Goal: Task Accomplishment & Management: Use online tool/utility

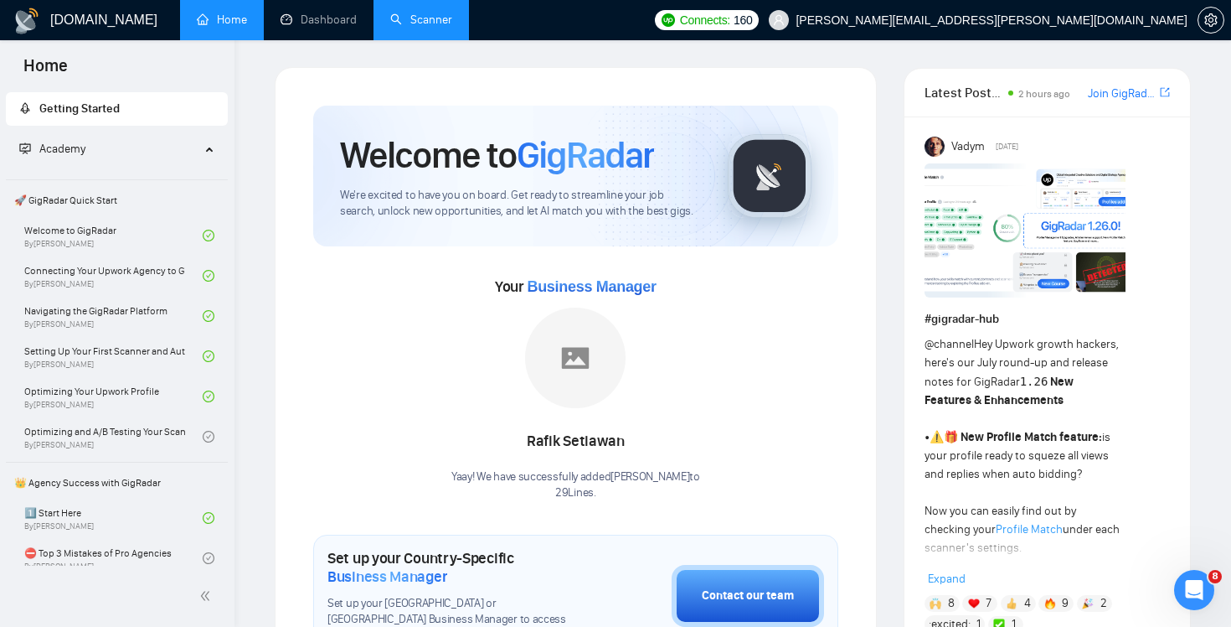
click at [417, 27] on link "Scanner" at bounding box center [421, 20] width 62 height 14
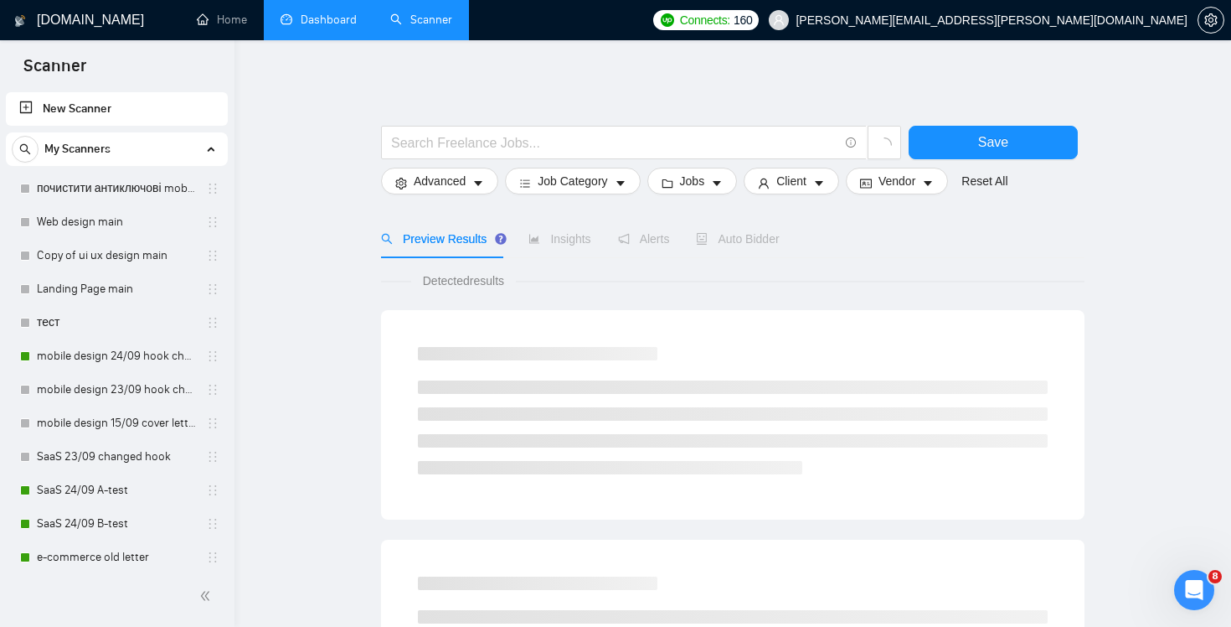
click at [329, 18] on link "Dashboard" at bounding box center [319, 20] width 76 height 14
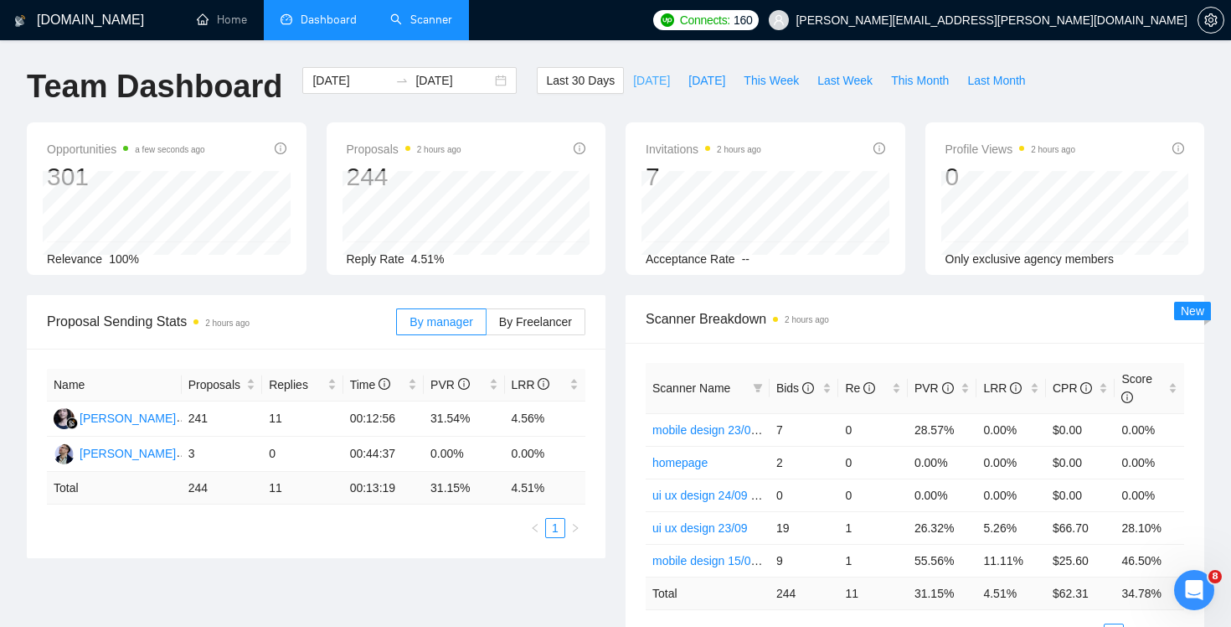
click at [652, 71] on span "Today" at bounding box center [651, 80] width 37 height 18
type input "2025-09-24"
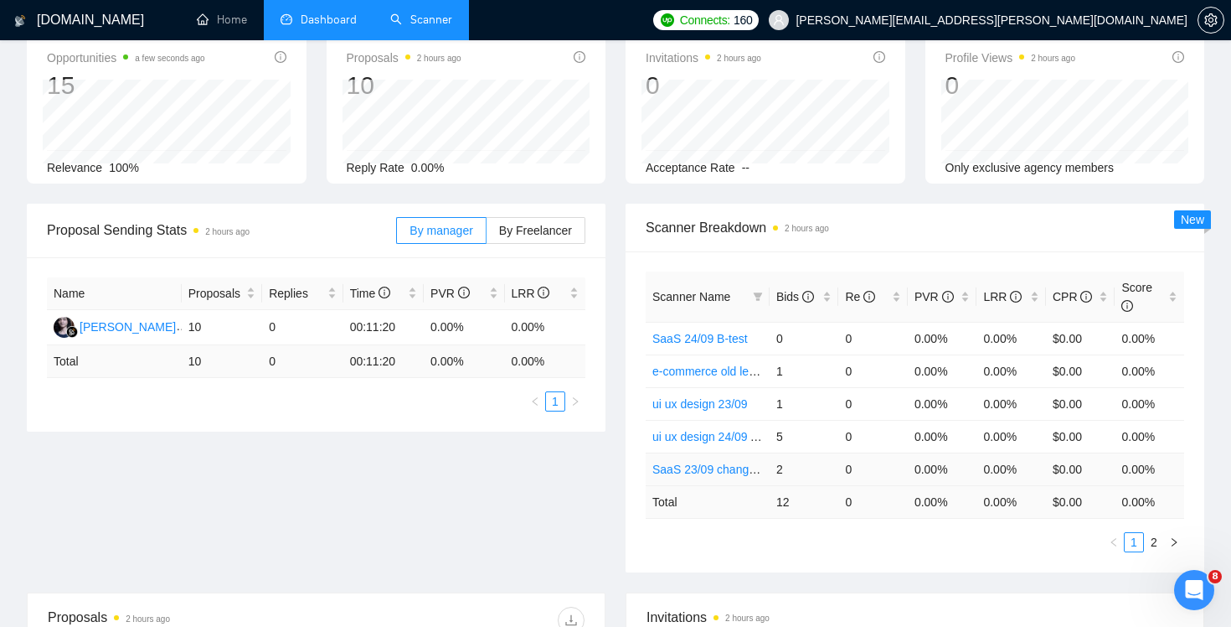
scroll to position [116, 0]
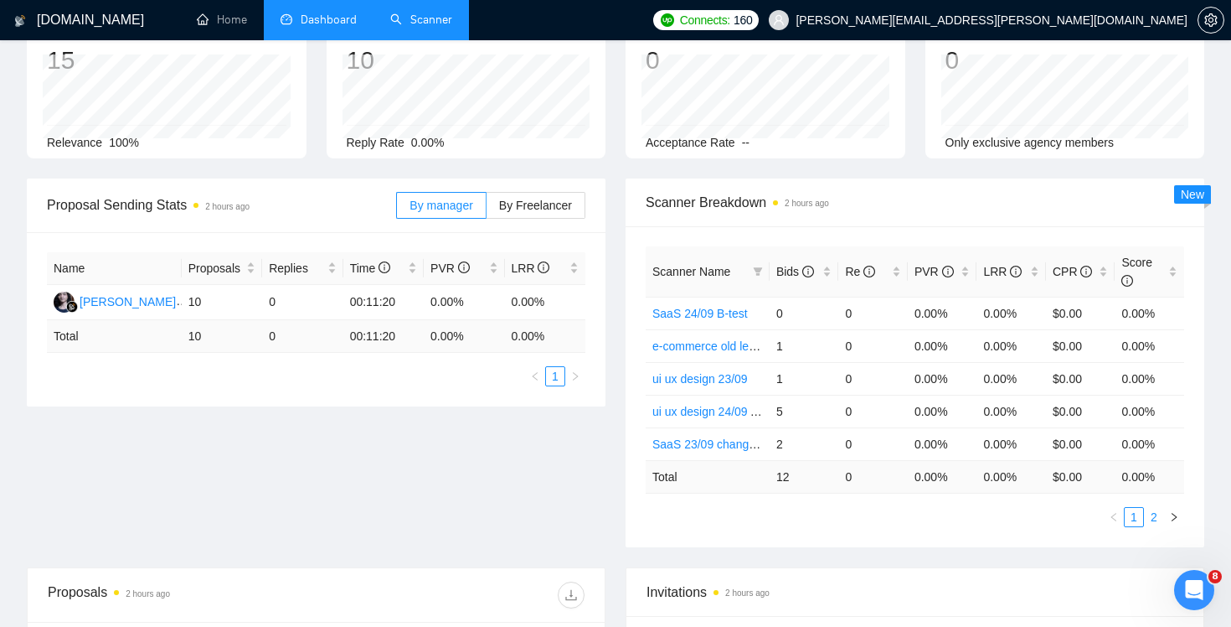
click at [1150, 517] on link "2" at bounding box center [1154, 517] width 18 height 18
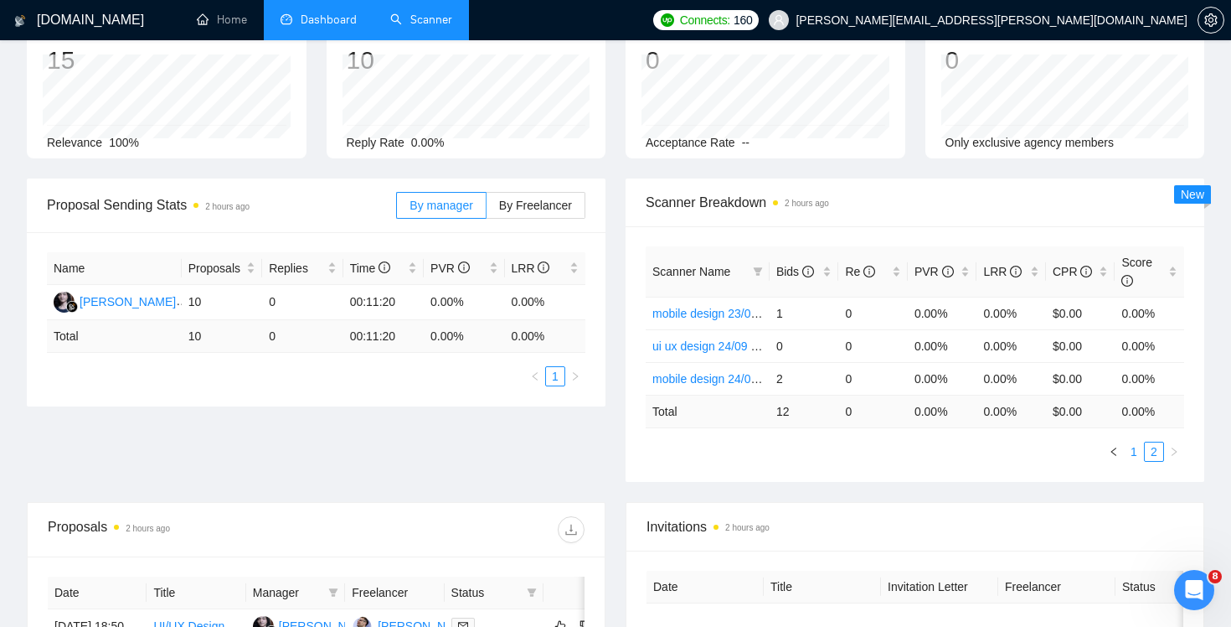
click at [1141, 446] on link "1" at bounding box center [1134, 451] width 18 height 18
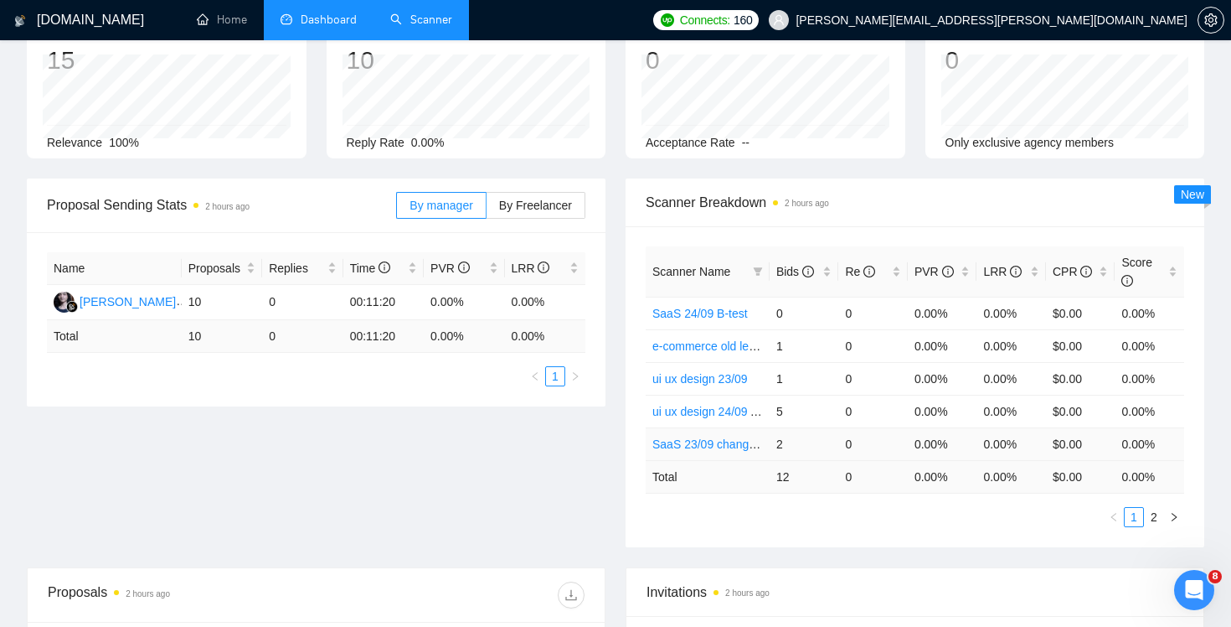
click at [711, 443] on link "SaaS 23/09 changed hook" at bounding box center [722, 443] width 138 height 13
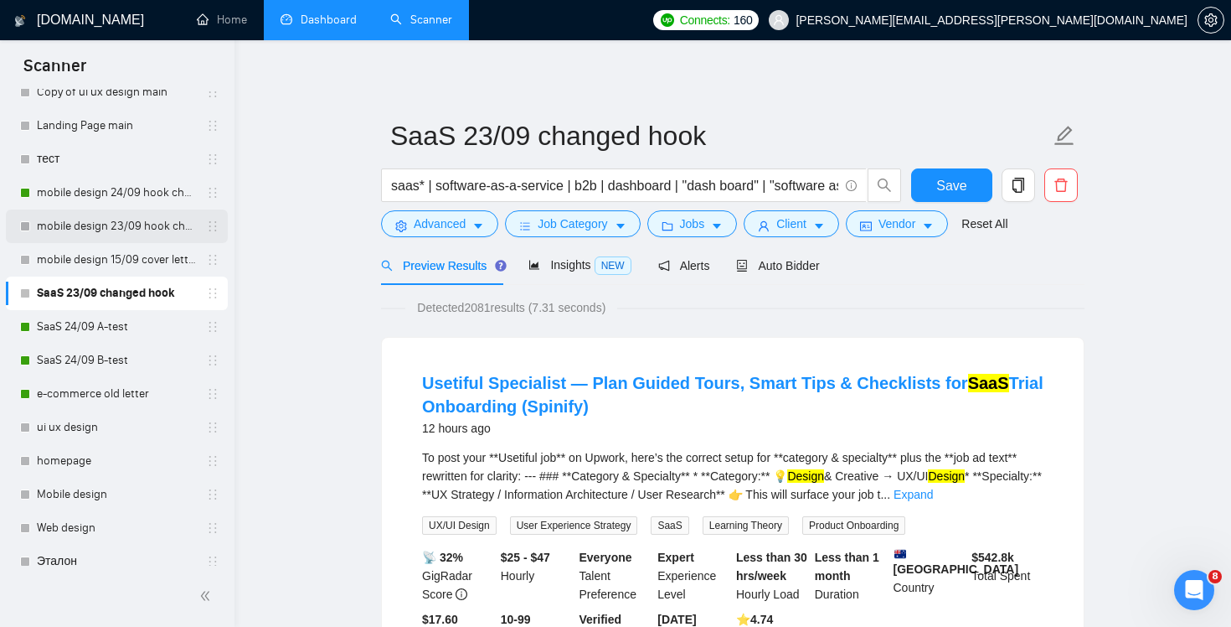
scroll to position [511, 0]
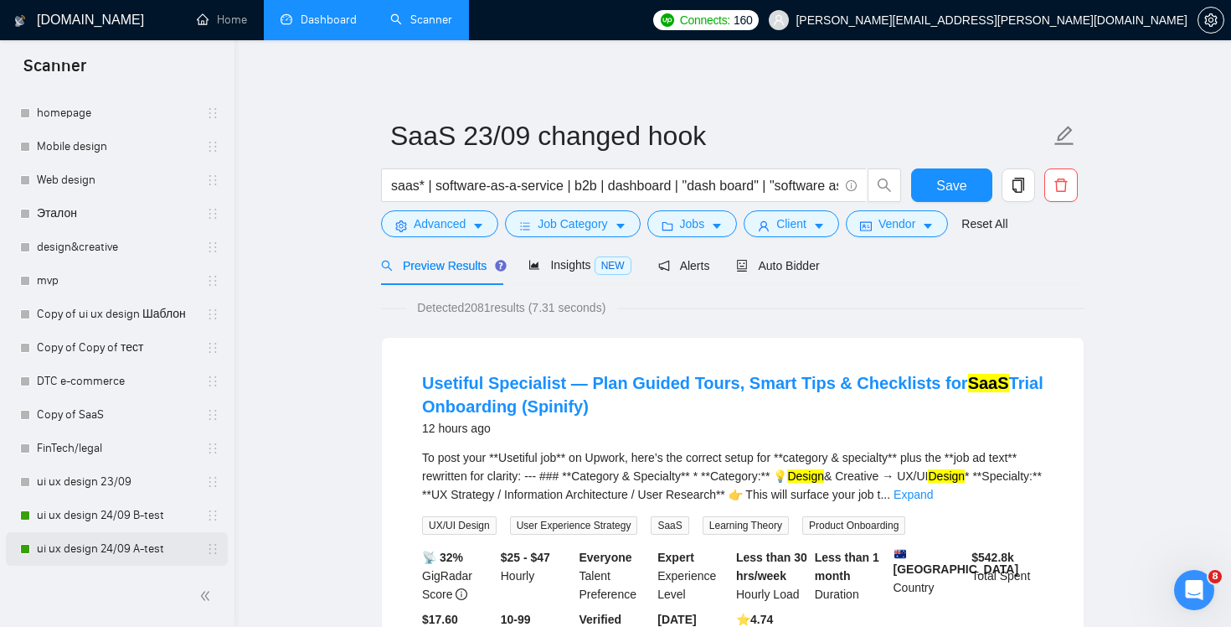
click at [106, 558] on link "ui ux design 24/09 A-test" at bounding box center [116, 549] width 159 height 34
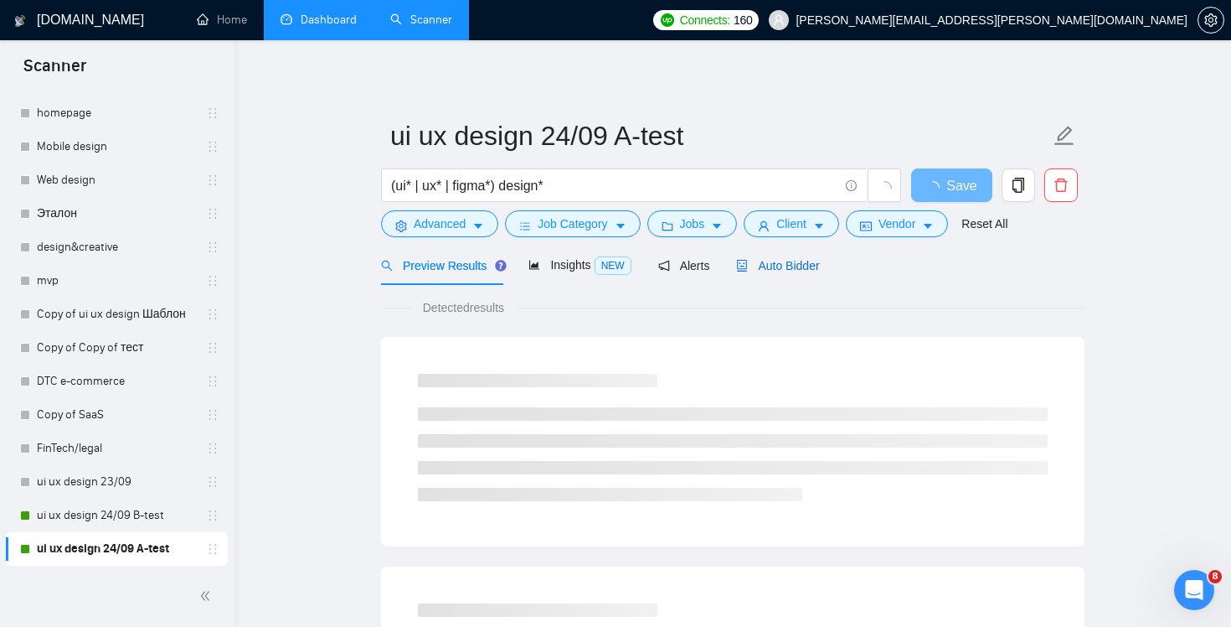
click at [777, 262] on span "Auto Bidder" at bounding box center [777, 265] width 83 height 13
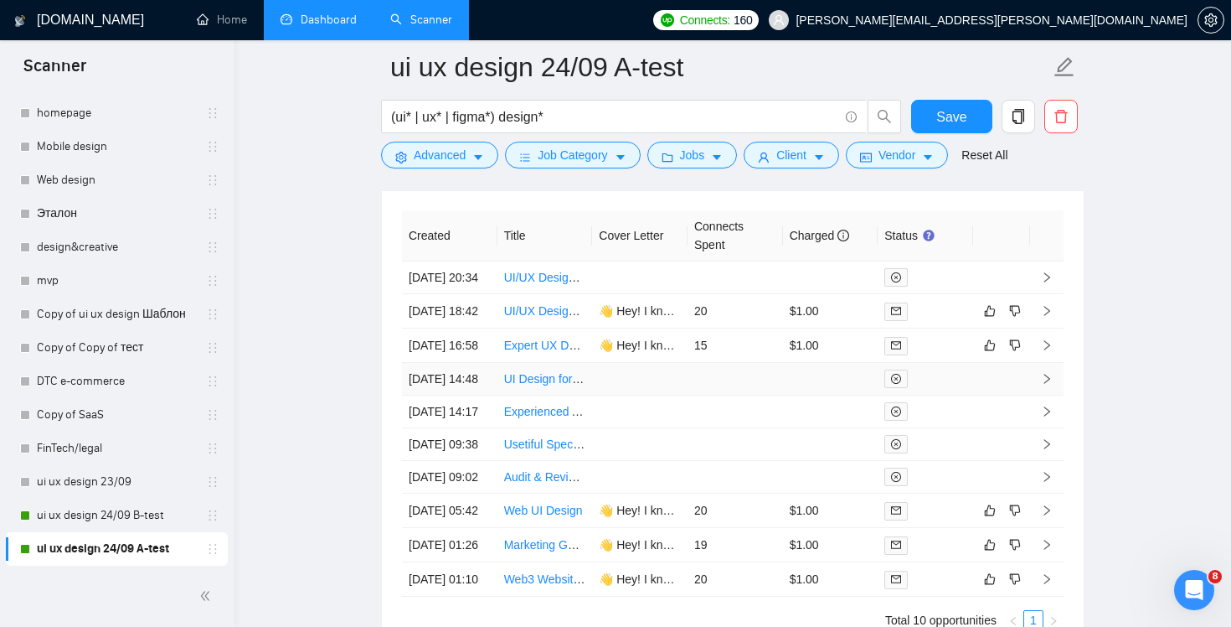
scroll to position [4446, 0]
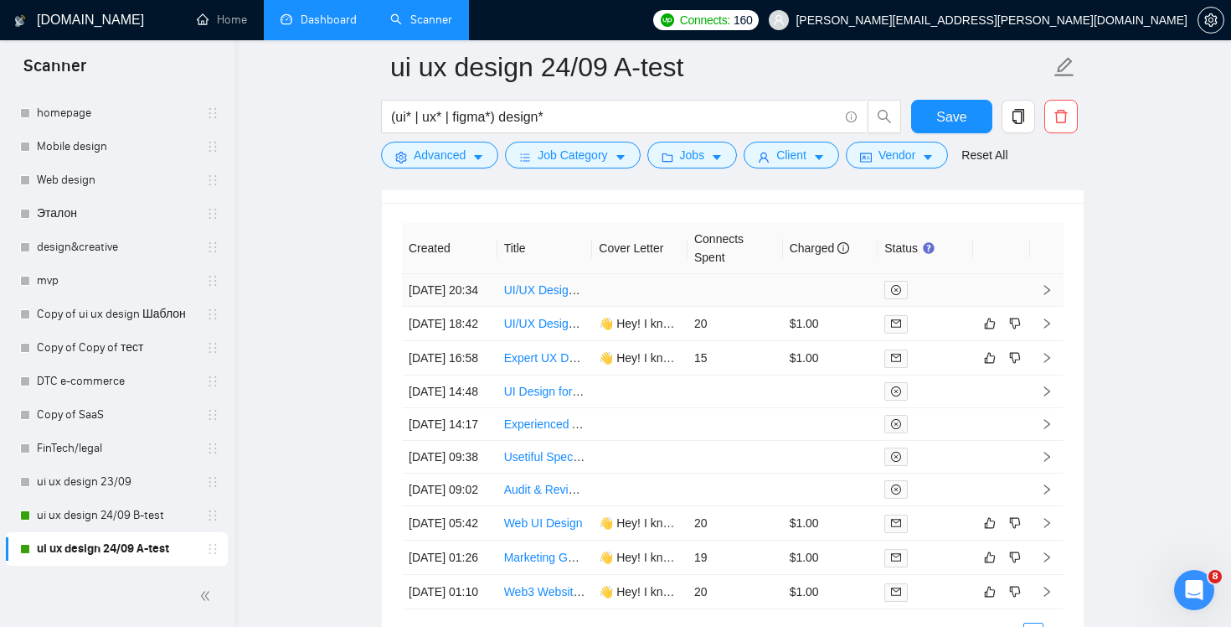
click at [827, 302] on td at bounding box center [830, 290] width 95 height 33
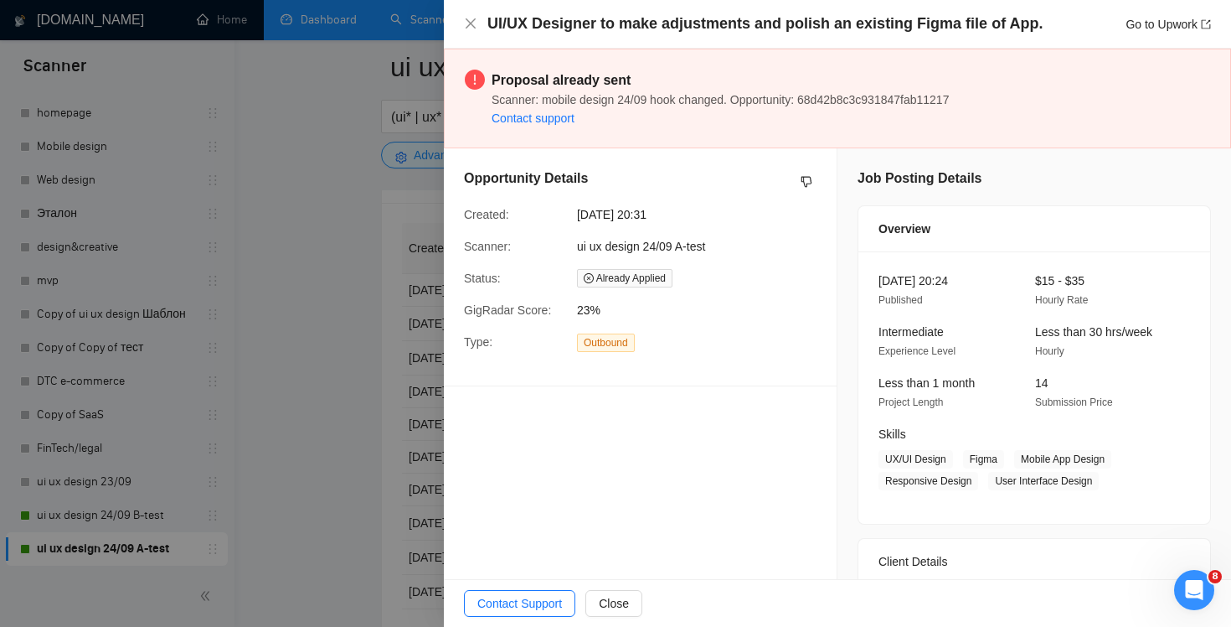
click at [258, 375] on div at bounding box center [615, 313] width 1231 height 627
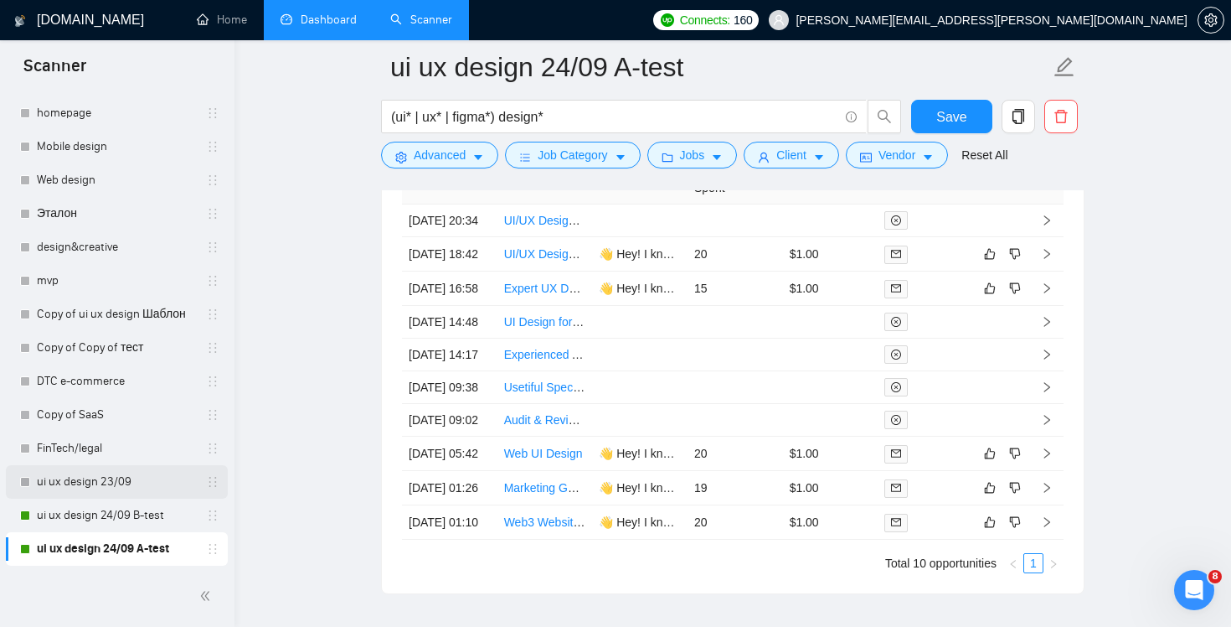
scroll to position [4523, 0]
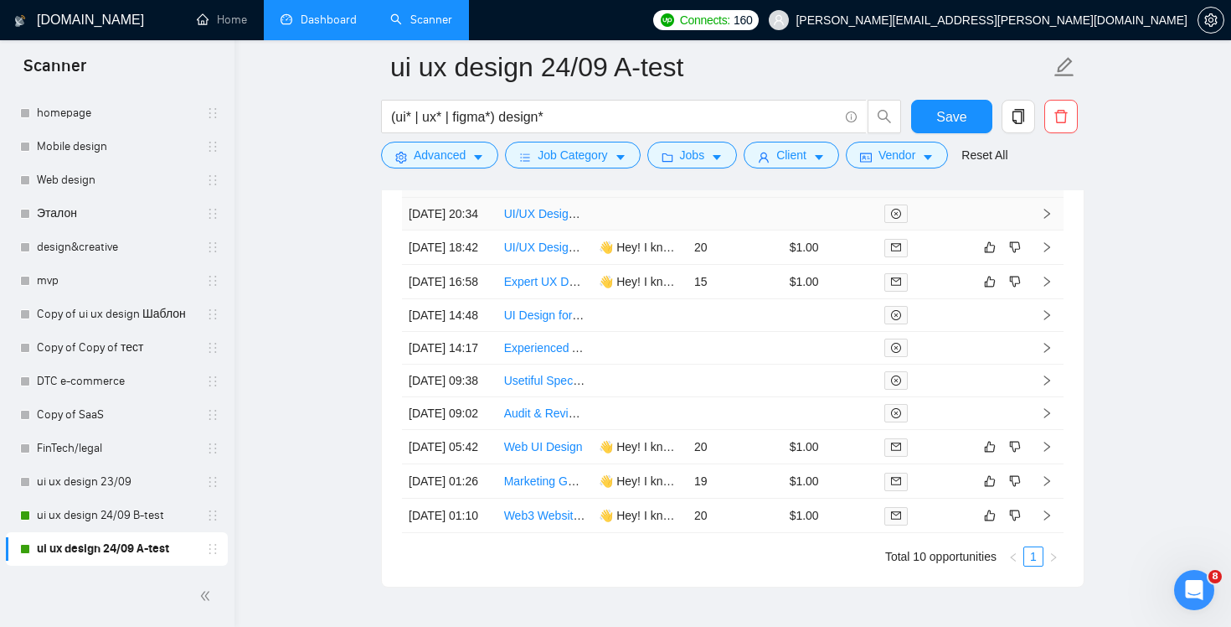
click at [602, 216] on td at bounding box center [639, 214] width 95 height 33
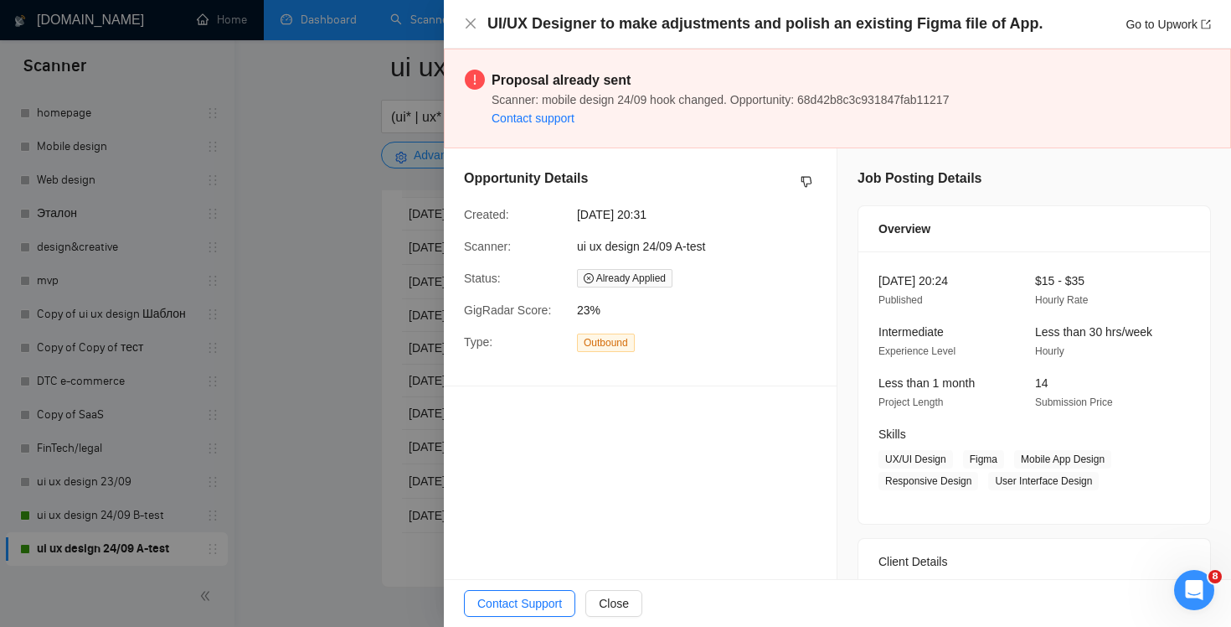
click at [391, 312] on div at bounding box center [615, 313] width 1231 height 627
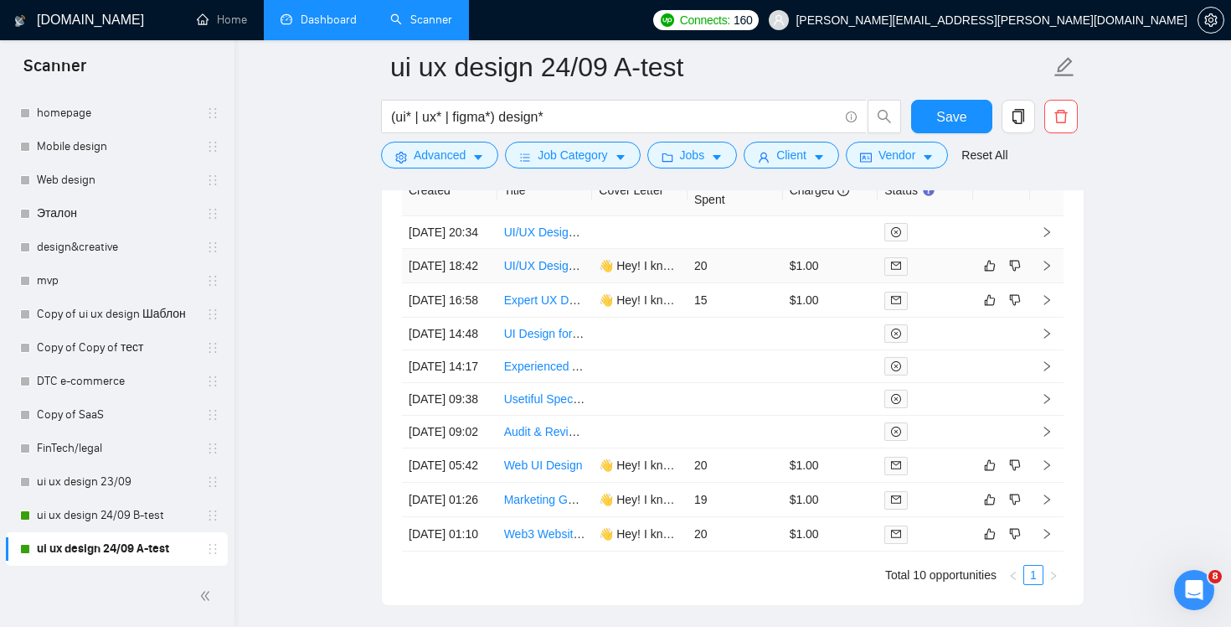
scroll to position [4415, 0]
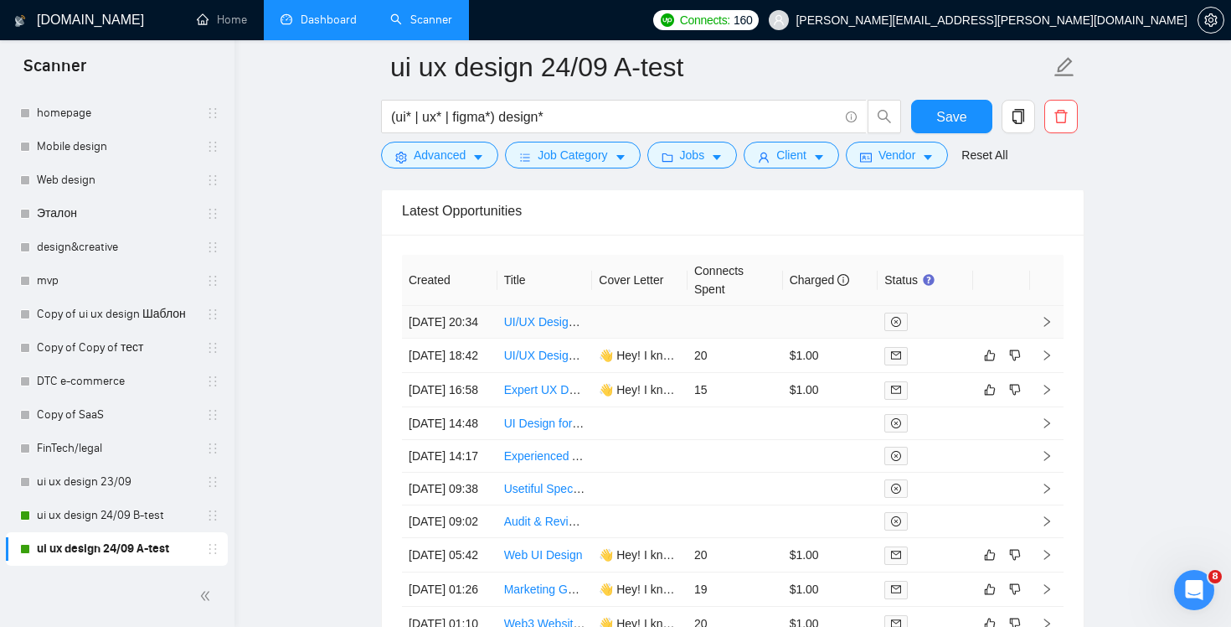
click at [686, 338] on td at bounding box center [639, 322] width 95 height 33
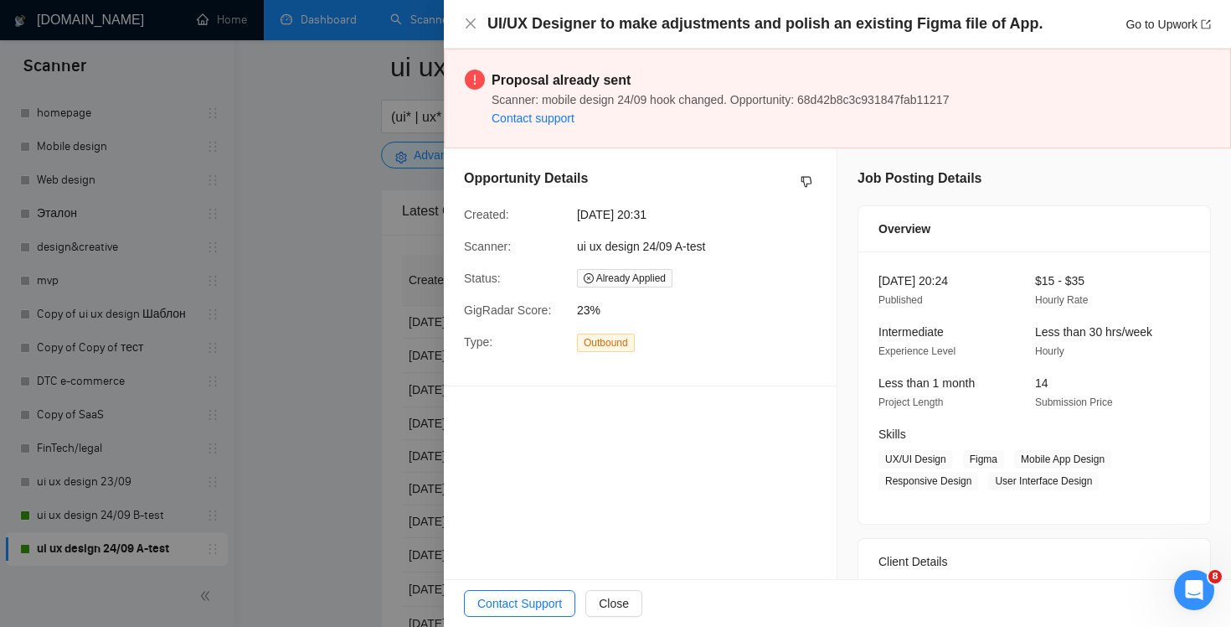
click at [280, 368] on div at bounding box center [615, 313] width 1231 height 627
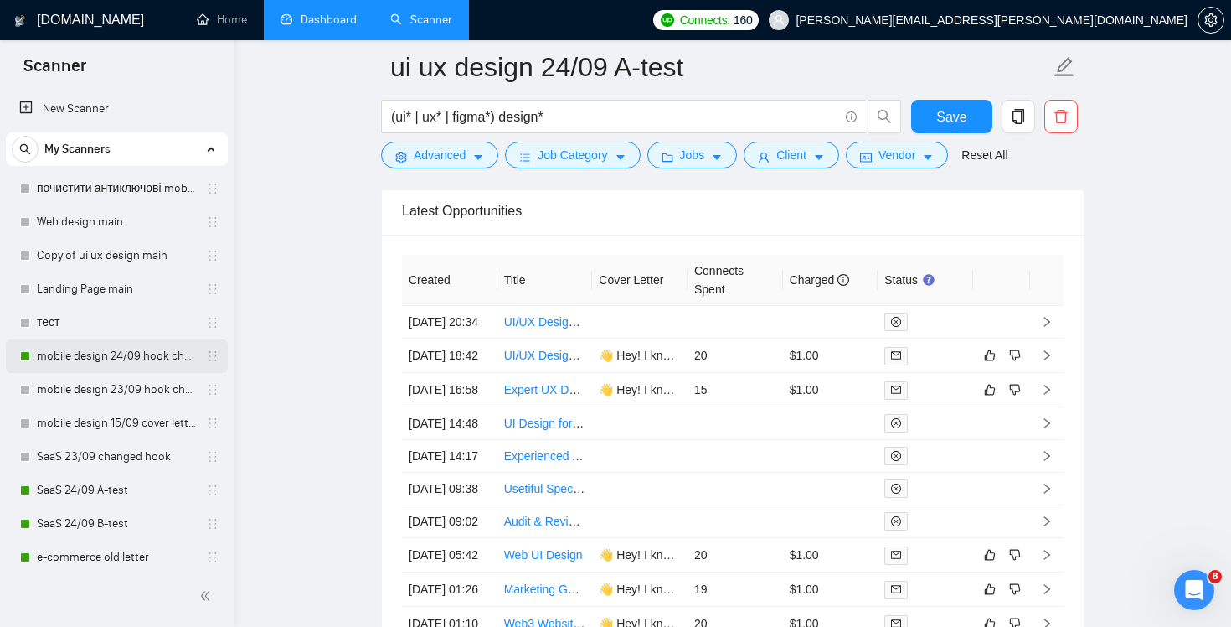
click at [127, 358] on link "mobile design 24/09 hook changed" at bounding box center [116, 356] width 159 height 34
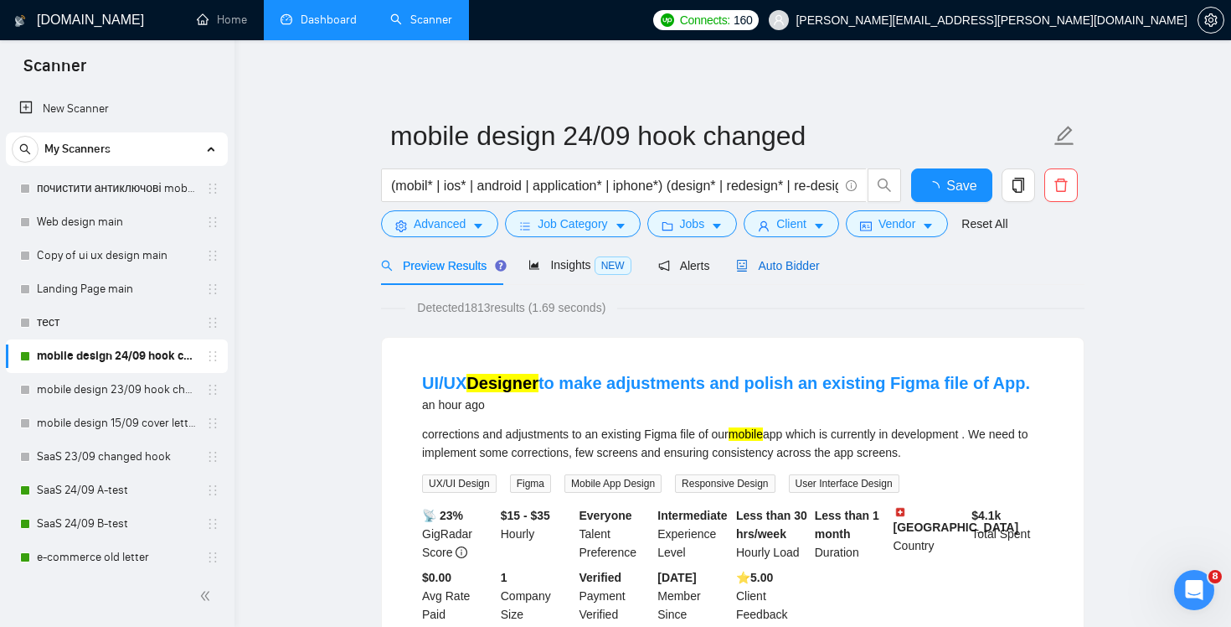
click at [768, 268] on span "Auto Bidder" at bounding box center [777, 265] width 83 height 13
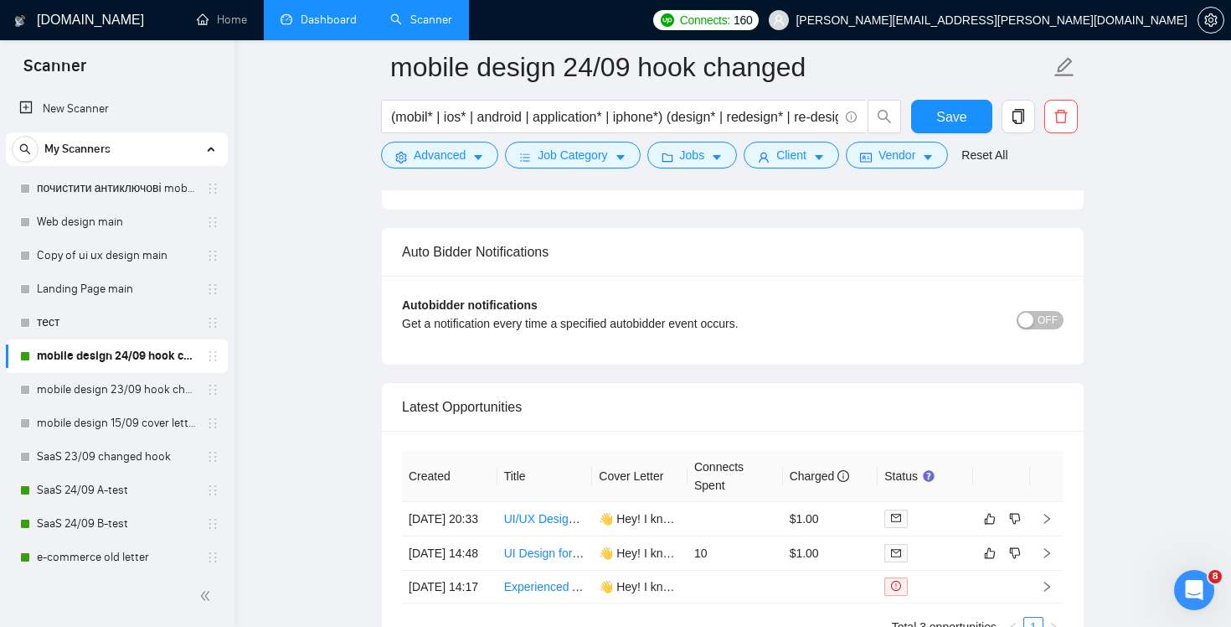
scroll to position [4105, 0]
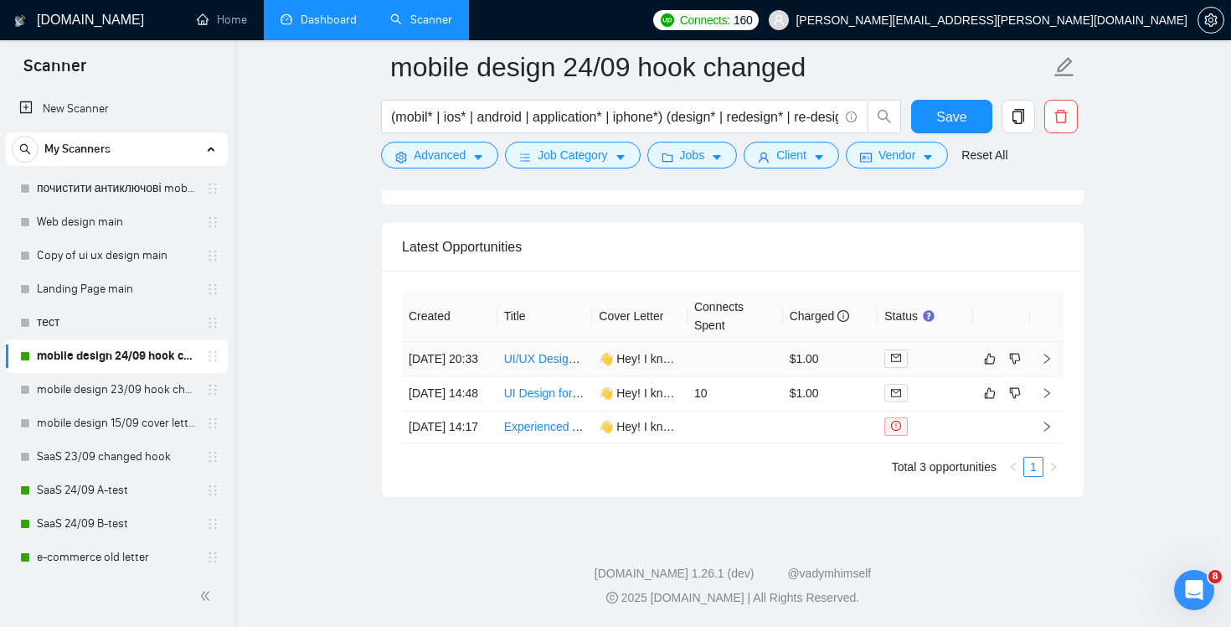
click at [853, 342] on td "$1.00" at bounding box center [830, 359] width 95 height 34
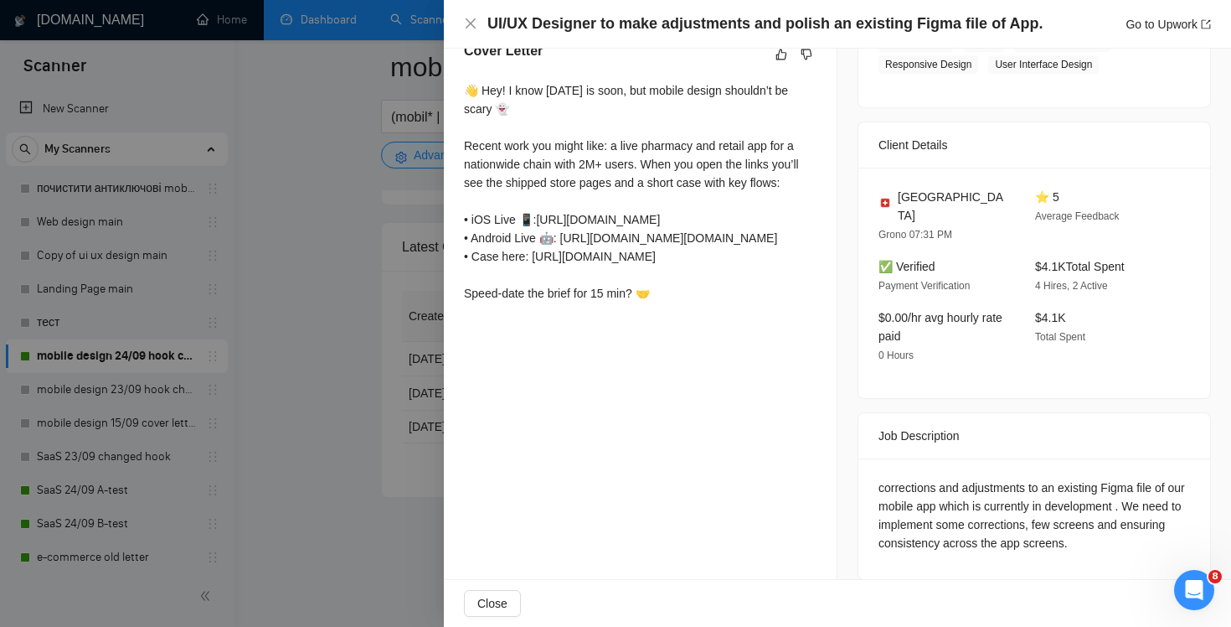
scroll to position [303, 0]
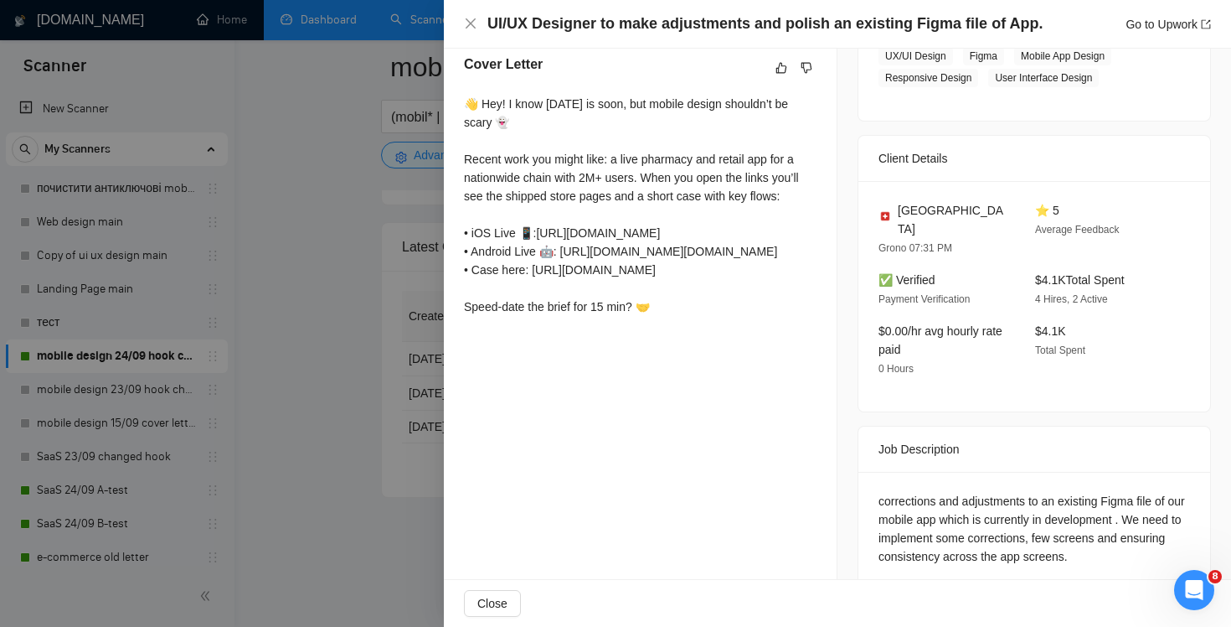
click at [352, 419] on div at bounding box center [615, 313] width 1231 height 627
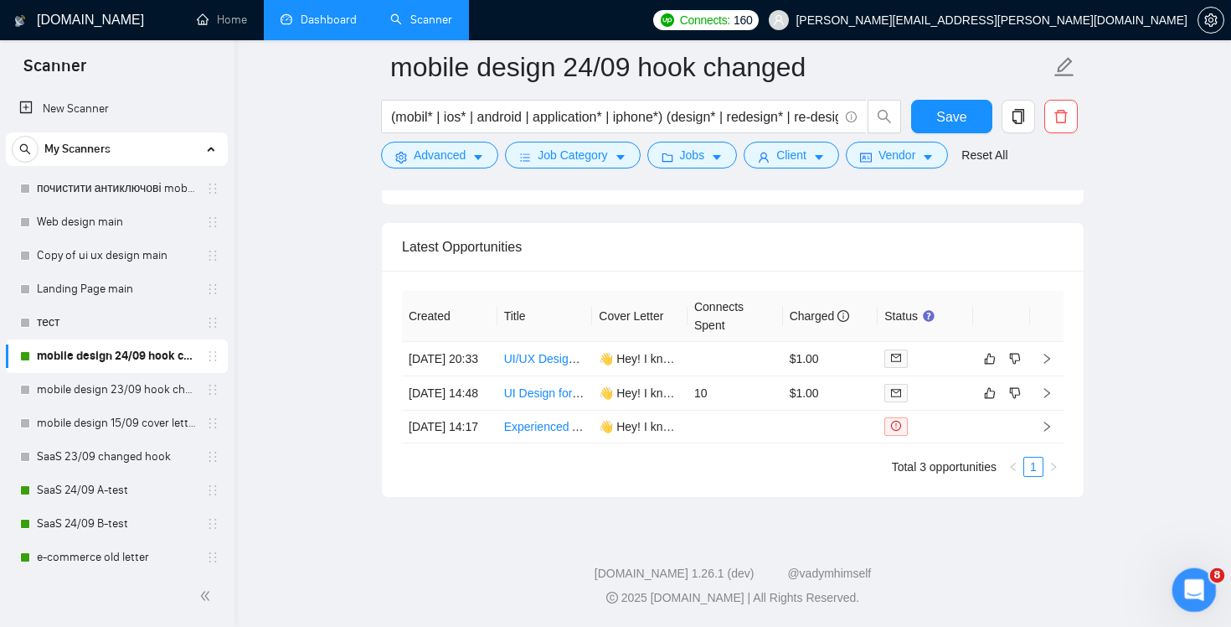
click at [1199, 590] on icon "Открыть службу сообщений Intercom" at bounding box center [1193, 588] width 28 height 28
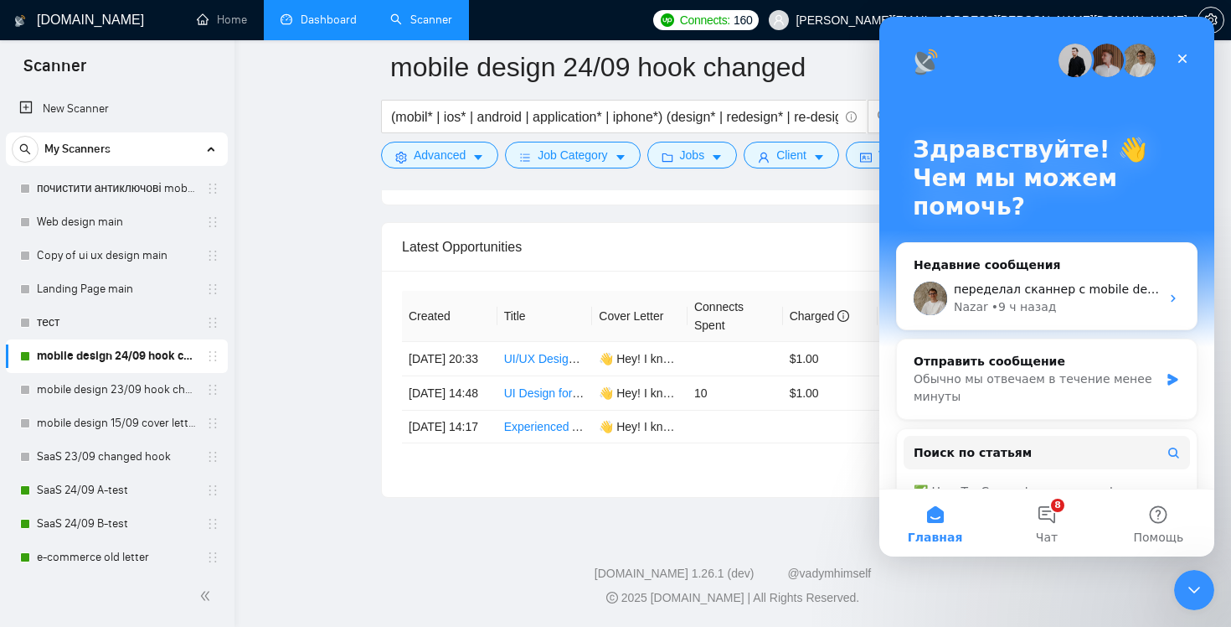
click at [732, 550] on footer "GigRadar.io 1.26.1 (dev) @vadymhimself 2025 GigRadar.io | All Rights Reserved." at bounding box center [733, 575] width 997 height 102
click at [1183, 55] on icon "Закрыть" at bounding box center [1182, 58] width 13 height 13
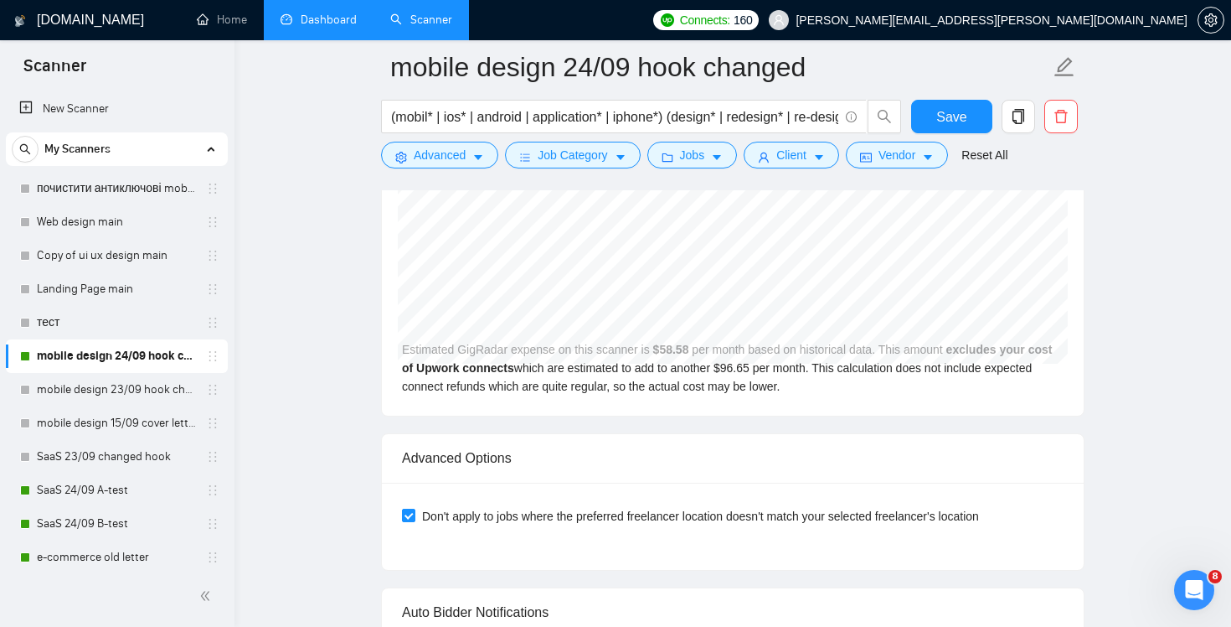
scroll to position [2832, 0]
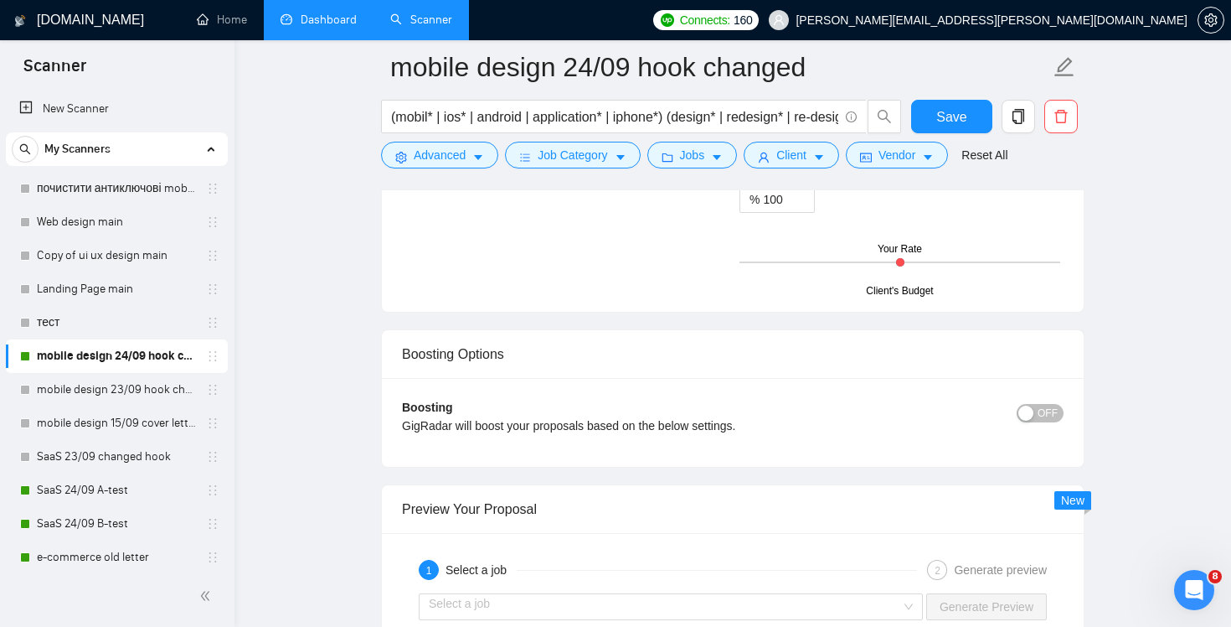
click at [323, 18] on link "Dashboard" at bounding box center [319, 20] width 76 height 14
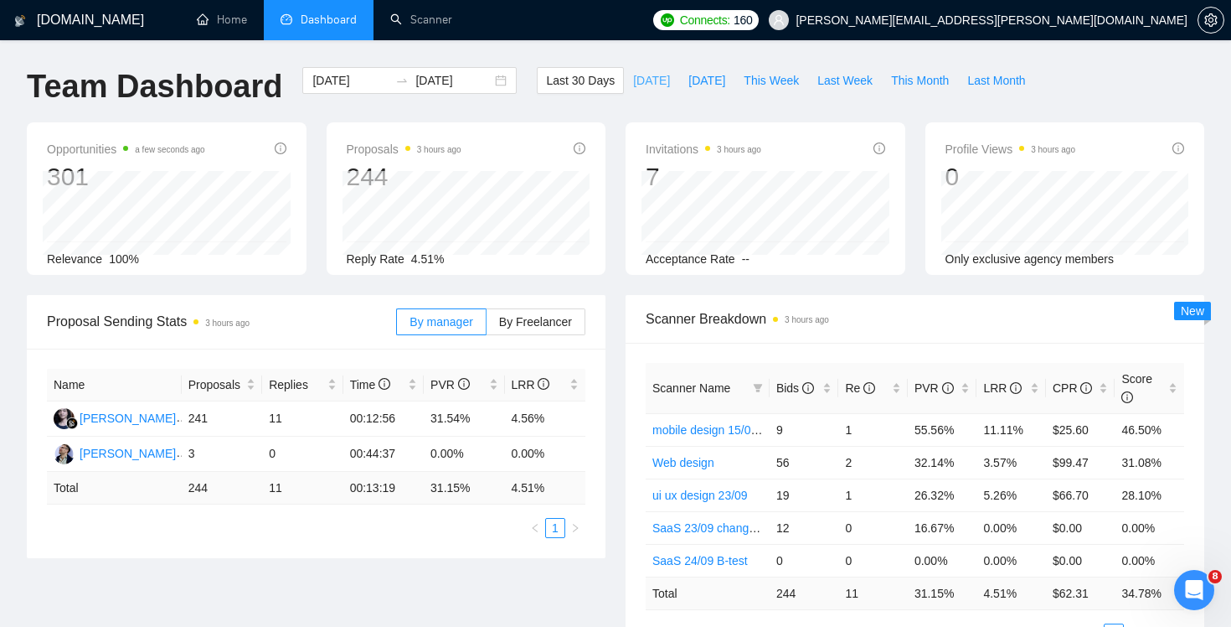
click at [638, 75] on span "Today" at bounding box center [651, 80] width 37 height 18
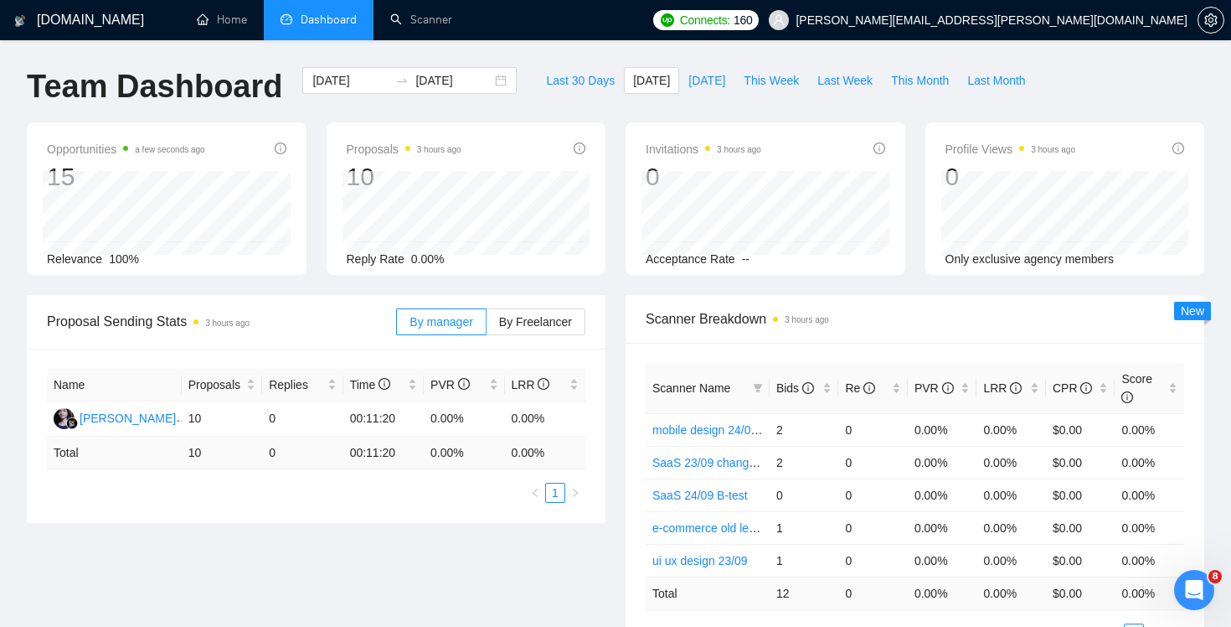
scroll to position [8, 0]
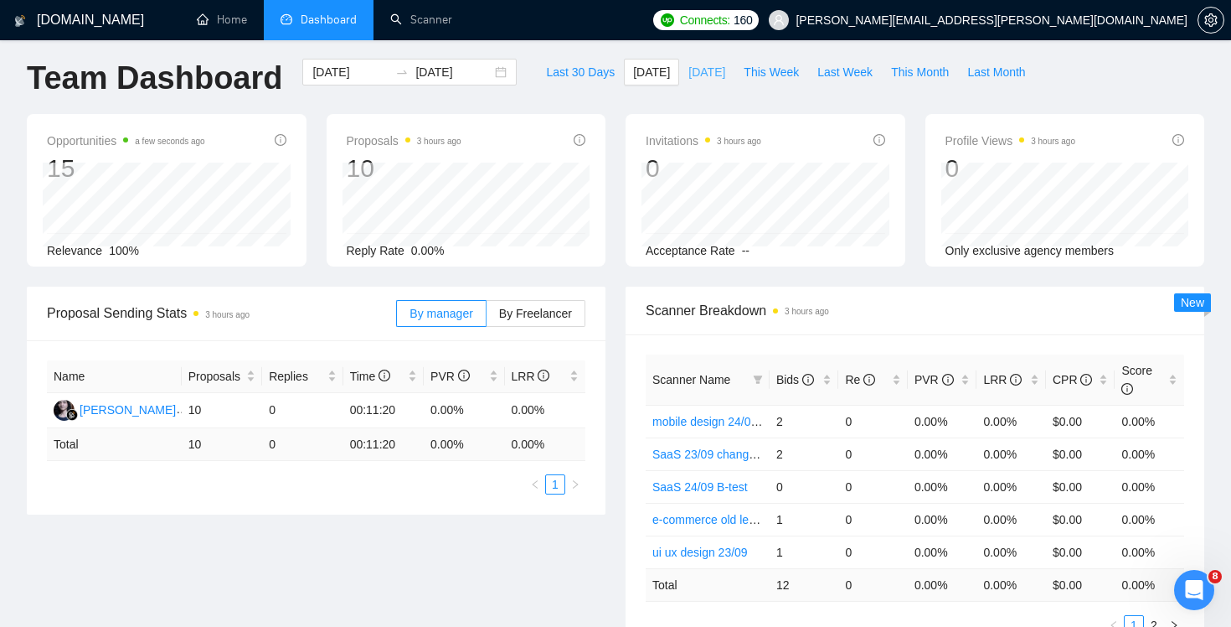
click at [689, 66] on span "Yesterday" at bounding box center [707, 72] width 37 height 18
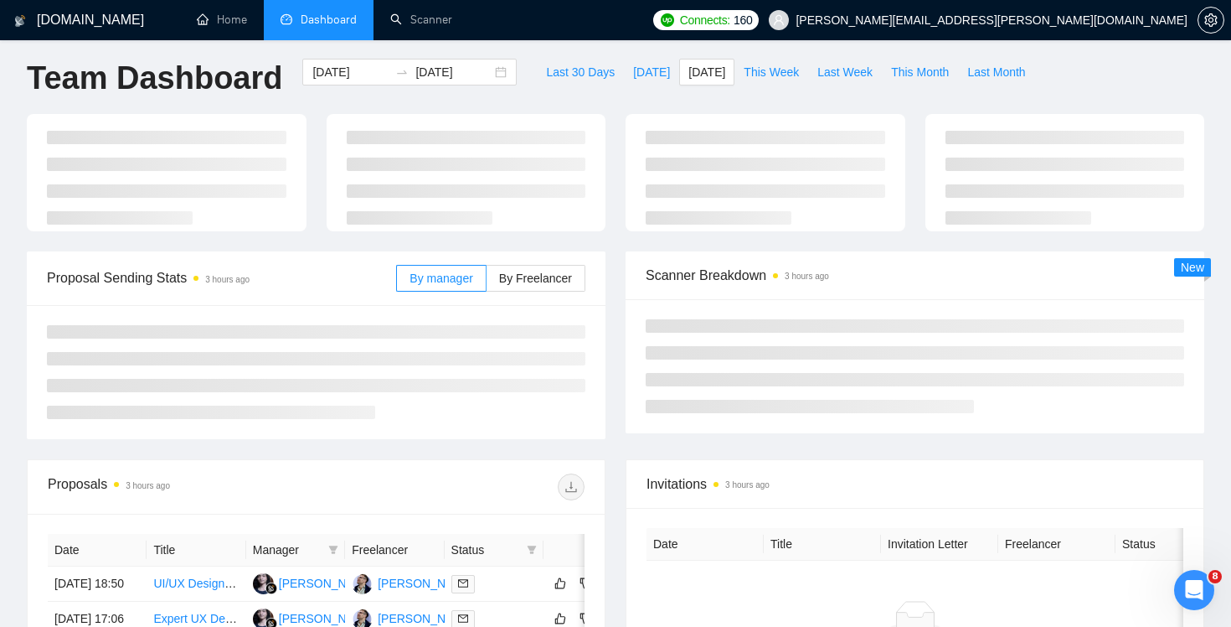
type input "2025-09-23"
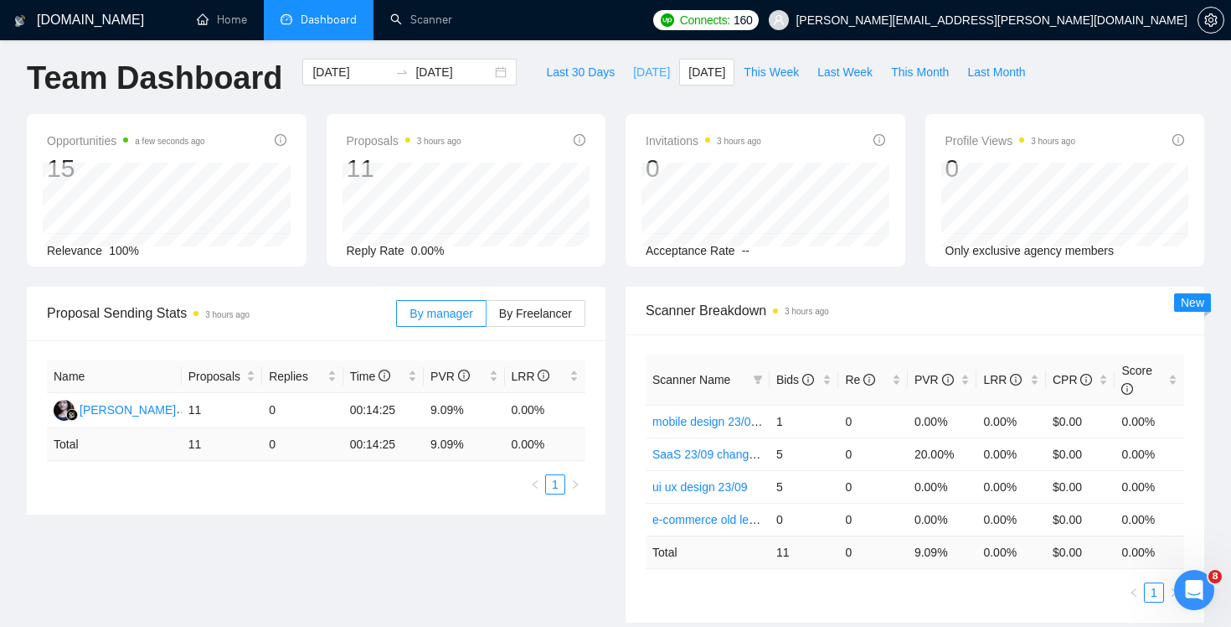
click at [635, 80] on span "Today" at bounding box center [651, 72] width 37 height 18
type input "2025-09-24"
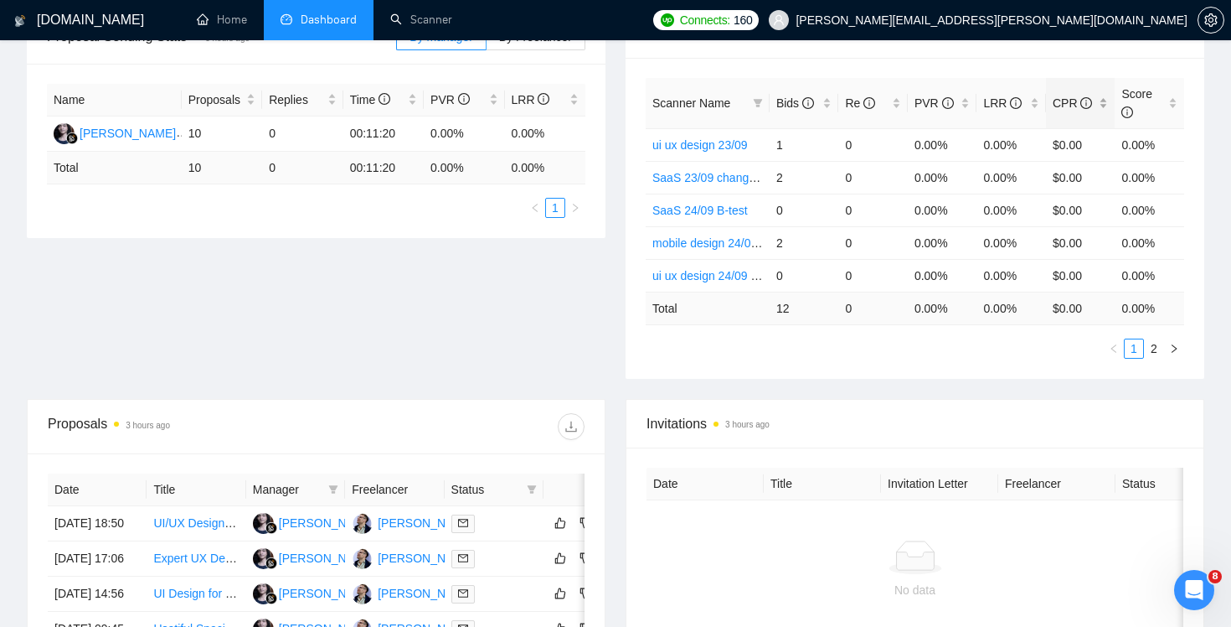
scroll to position [286, 0]
click at [1153, 348] on link "2" at bounding box center [1154, 347] width 18 height 18
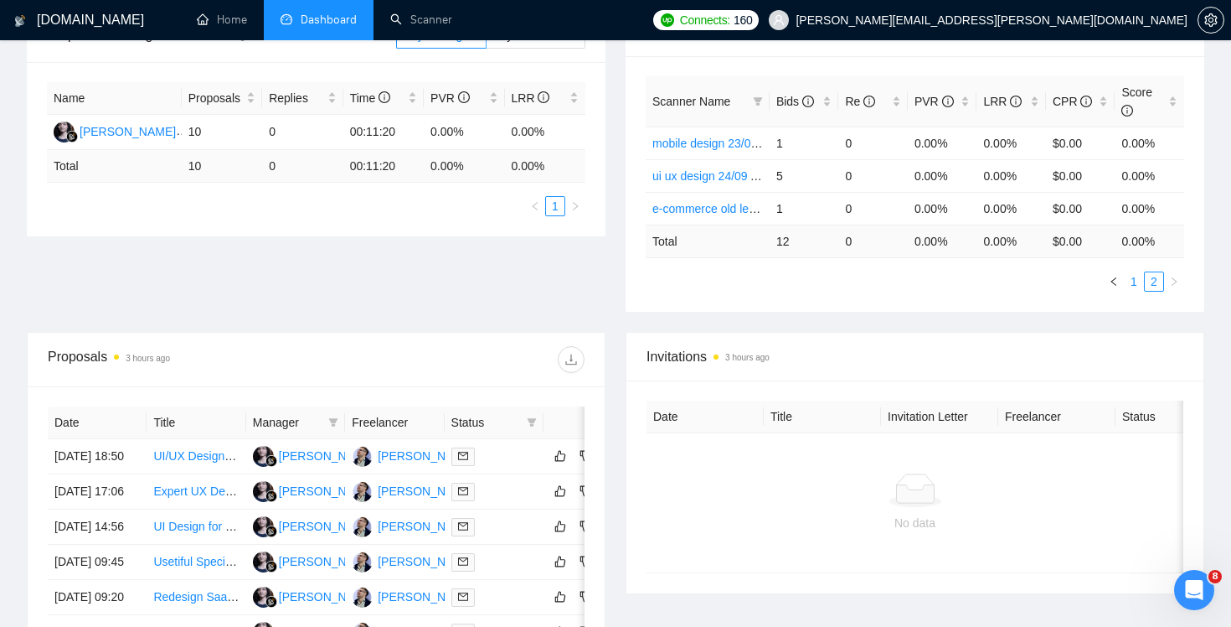
click at [1134, 281] on link "1" at bounding box center [1134, 281] width 18 height 18
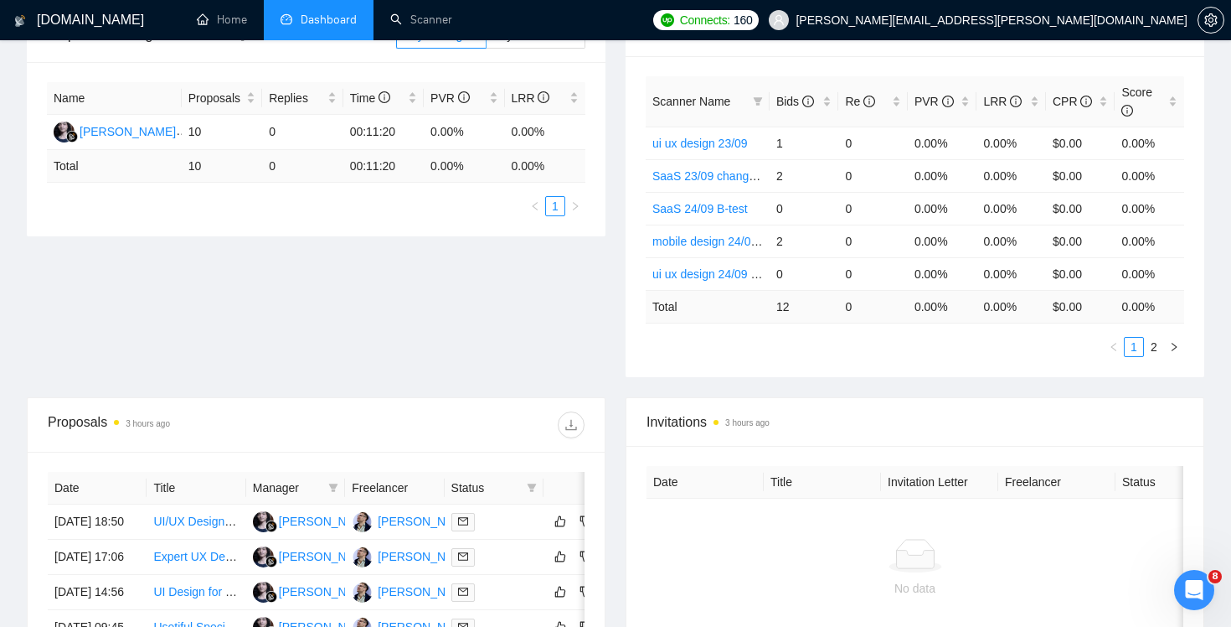
click at [885, 417] on span "Invitations 3 hours ago" at bounding box center [915, 421] width 537 height 21
click at [1157, 347] on link "2" at bounding box center [1154, 347] width 18 height 18
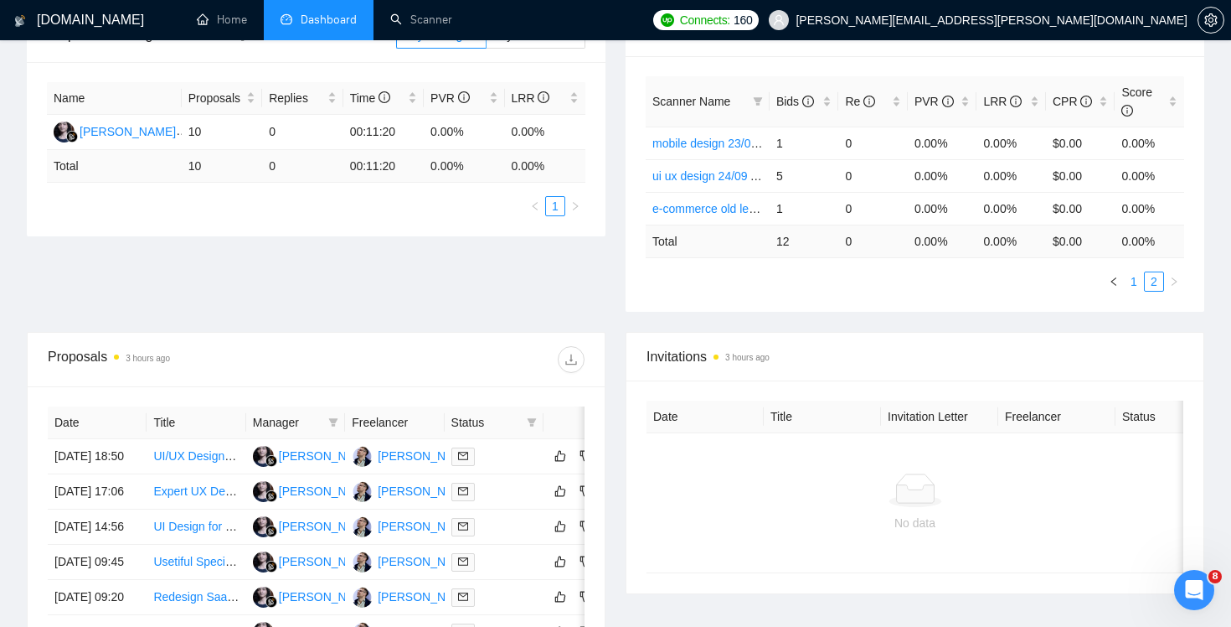
click at [1134, 287] on link "1" at bounding box center [1134, 281] width 18 height 18
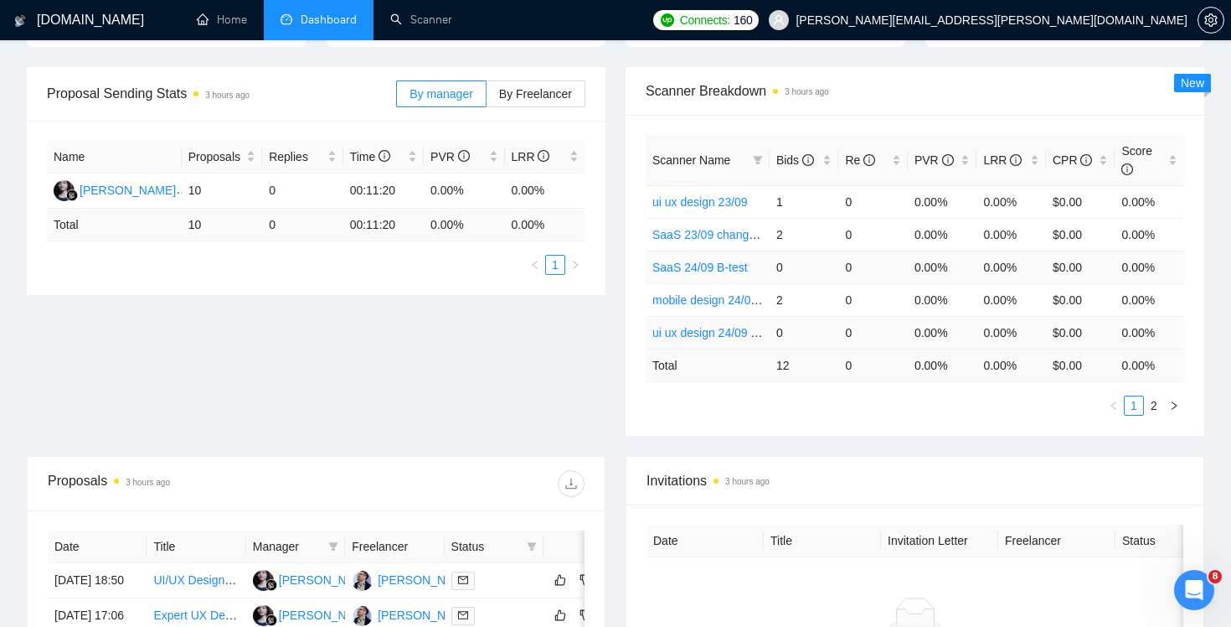
scroll to position [215, 0]
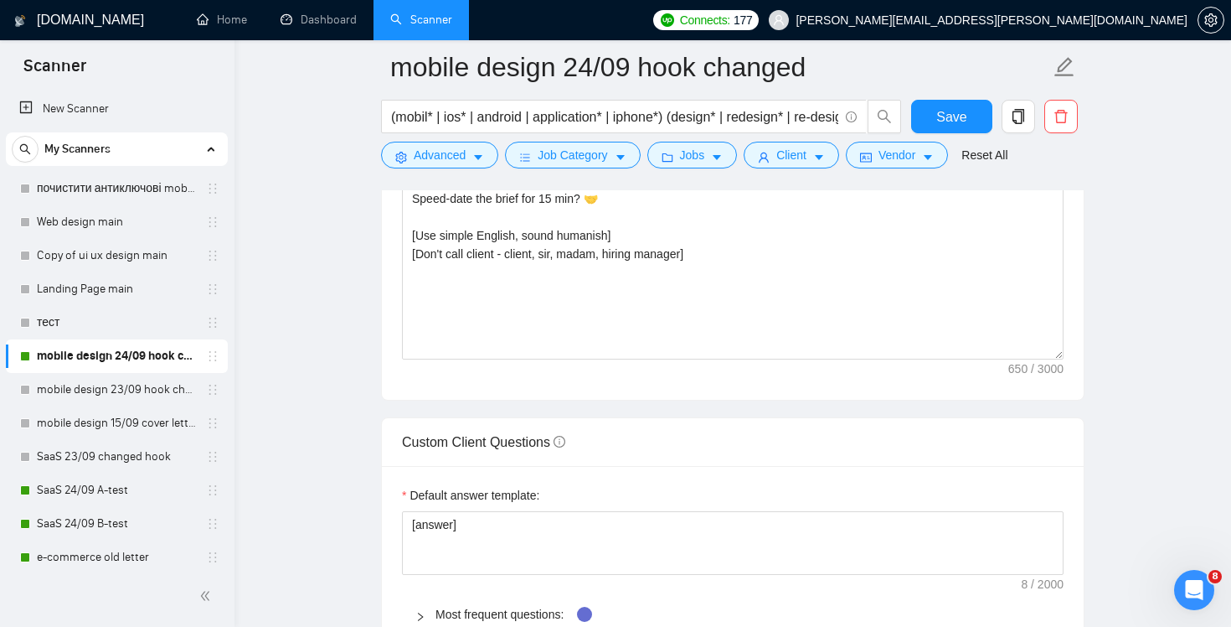
scroll to position [60, 0]
